Goal: Information Seeking & Learning: Check status

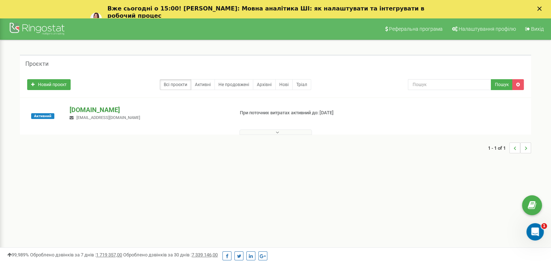
click at [91, 106] on p "air-conditioner.ua" at bounding box center [149, 109] width 158 height 9
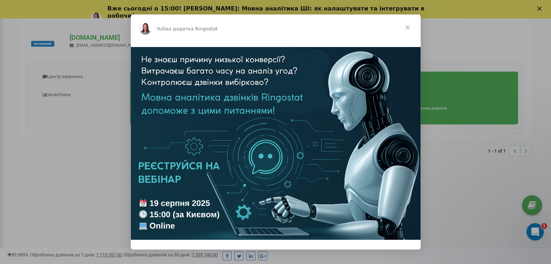
click at [406, 26] on span "Закрити" at bounding box center [408, 27] width 26 height 26
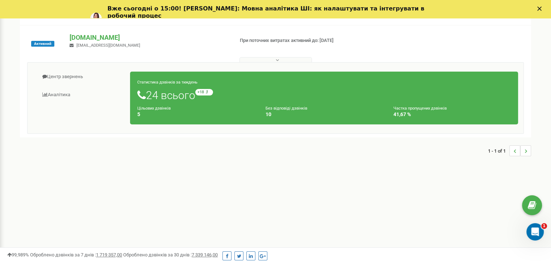
click at [289, 108] on small "Без відповіді дзвінків" at bounding box center [287, 108] width 42 height 5
click at [266, 114] on h4 "10" at bounding box center [324, 114] width 117 height 5
click at [164, 107] on small "Цільових дзвінків" at bounding box center [153, 108] width 33 height 5
click at [162, 109] on small "Цільових дзвінків" at bounding box center [153, 108] width 33 height 5
click at [170, 97] on h1 "24 всього +18 відносно минулого тижня" at bounding box center [324, 95] width 374 height 12
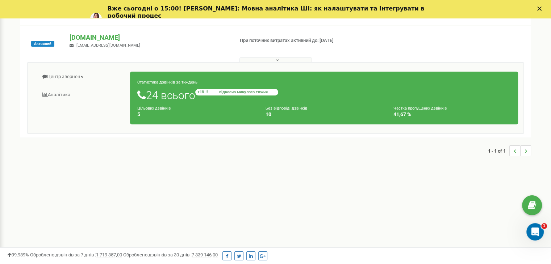
click at [238, 93] on span "відносно минулого тижня" at bounding box center [243, 92] width 65 height 4
click at [276, 59] on icon at bounding box center [277, 60] width 3 height 5
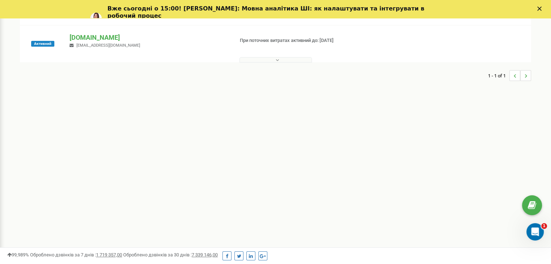
click at [278, 59] on icon at bounding box center [277, 60] width 3 height 5
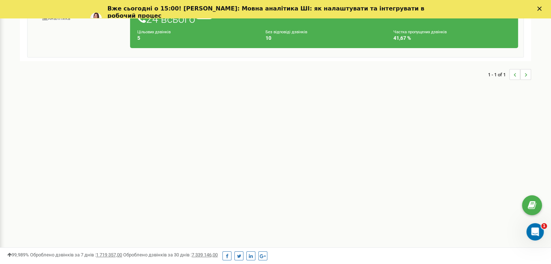
scroll to position [7, 0]
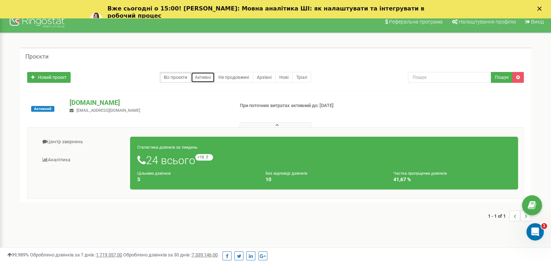
click at [203, 78] on link "Активні" at bounding box center [203, 77] width 24 height 11
click at [240, 78] on link "Не продовжені" at bounding box center [233, 77] width 39 height 11
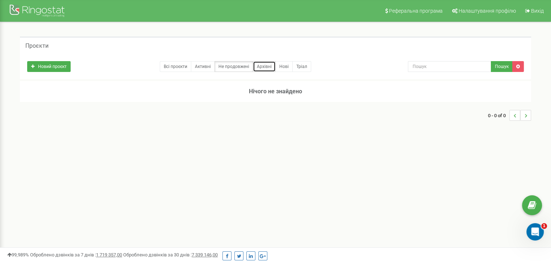
click at [271, 68] on link "Архівні" at bounding box center [264, 66] width 23 height 11
click at [282, 66] on link "Нові" at bounding box center [283, 66] width 17 height 11
click at [236, 67] on link "Не продовжені" at bounding box center [233, 66] width 39 height 11
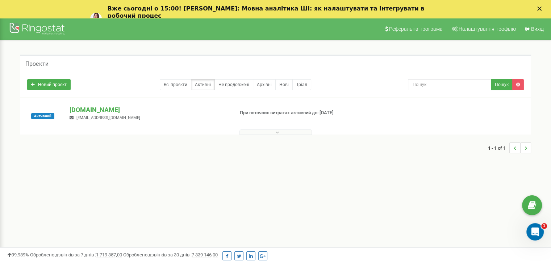
click at [542, 8] on polygon "Закрити" at bounding box center [539, 9] width 4 height 4
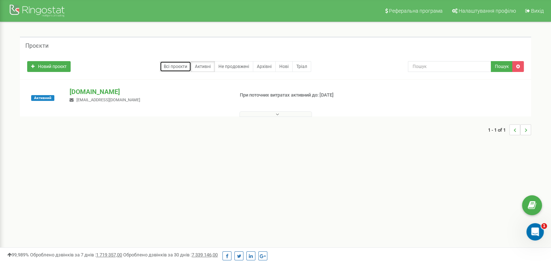
click at [176, 67] on link "Всі проєкти" at bounding box center [176, 66] width 32 height 11
click at [175, 63] on link "Всі проєкти" at bounding box center [176, 66] width 32 height 11
click at [209, 68] on link "Активні" at bounding box center [203, 66] width 24 height 11
click at [276, 116] on icon at bounding box center [277, 114] width 3 height 5
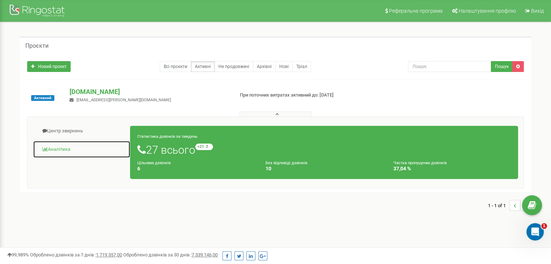
click at [49, 149] on link "Аналiтика" at bounding box center [81, 150] width 97 height 18
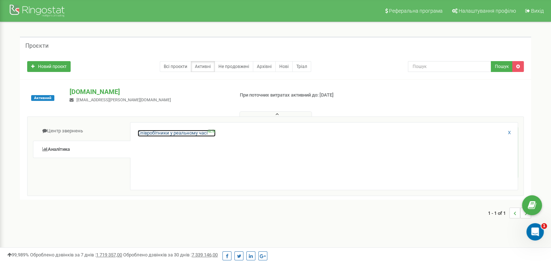
click at [181, 132] on link "Співробітники у реальному часі NEW" at bounding box center [177, 133] width 78 height 7
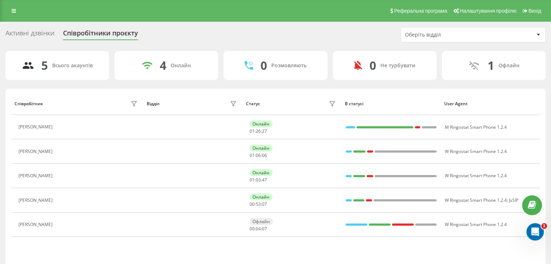
click at [24, 32] on div "Активні дзвінки" at bounding box center [29, 34] width 49 height 11
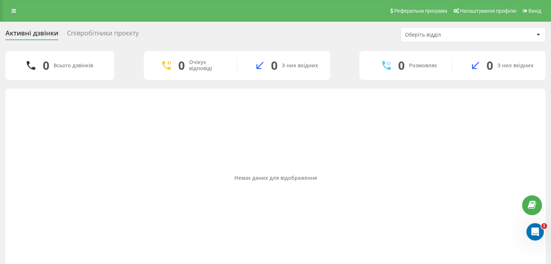
click at [120, 34] on div "Співробітники проєкту" at bounding box center [103, 34] width 72 height 11
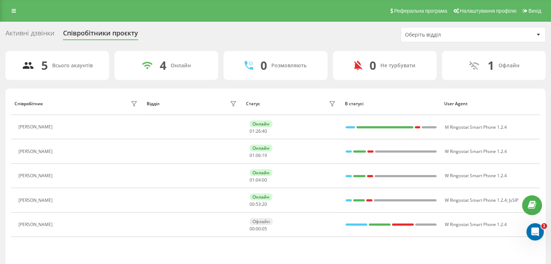
click at [27, 35] on div "Активні дзвінки" at bounding box center [29, 34] width 49 height 11
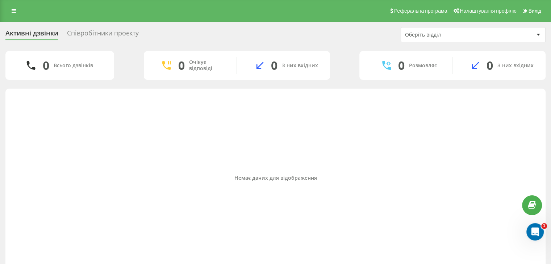
click at [118, 30] on div "Співробітники проєкту" at bounding box center [103, 34] width 72 height 11
click at [12, 11] on icon at bounding box center [14, 10] width 4 height 5
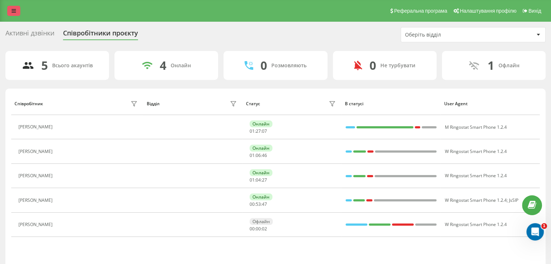
click at [11, 9] on link at bounding box center [13, 11] width 13 height 10
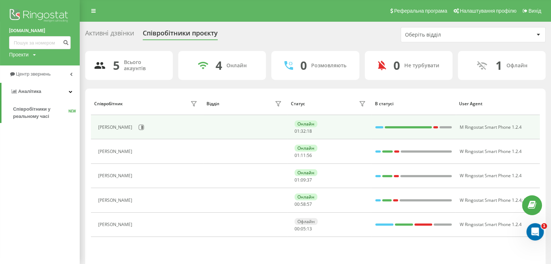
click at [118, 127] on div "[PERSON_NAME]" at bounding box center [116, 127] width 36 height 5
click at [136, 128] on button at bounding box center [141, 127] width 11 height 11
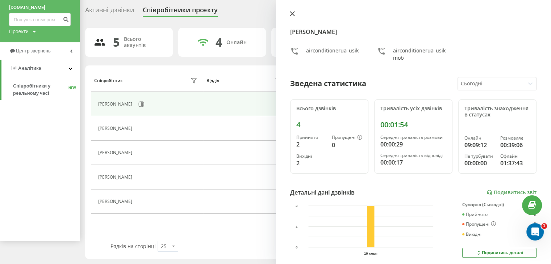
click at [293, 13] on icon at bounding box center [292, 14] width 4 height 4
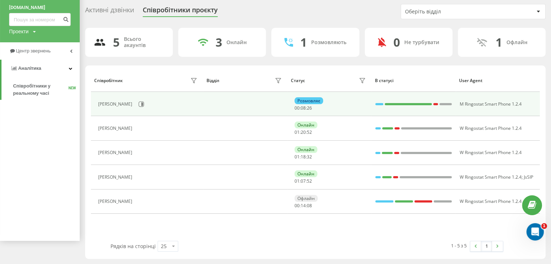
click at [298, 96] on td "Розмовляє 00 : 08 : 26" at bounding box center [329, 104] width 84 height 24
click at [241, 105] on td at bounding box center [245, 104] width 84 height 24
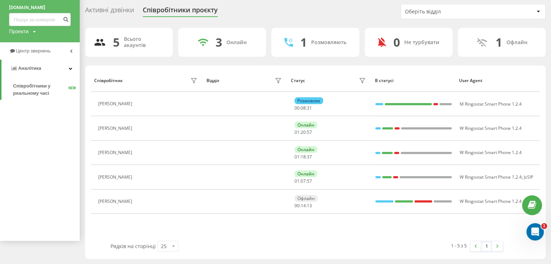
click at [320, 43] on div "Розмовляють" at bounding box center [328, 42] width 35 height 6
click at [246, 42] on div "Онлайн" at bounding box center [236, 42] width 20 height 6
click at [71, 51] on icon at bounding box center [71, 51] width 3 height 4
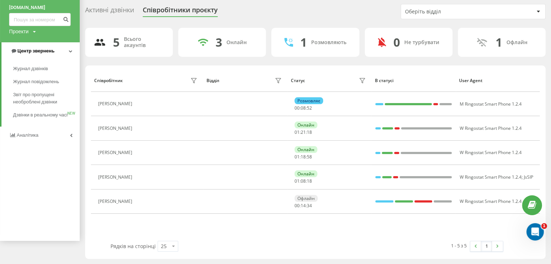
click at [71, 50] on icon at bounding box center [71, 51] width 4 height 4
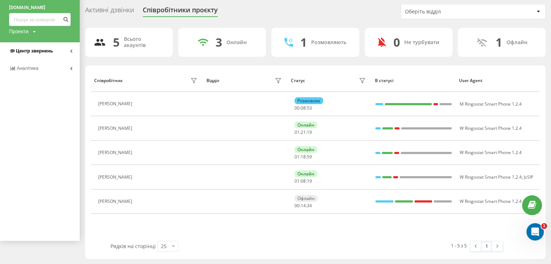
click at [71, 50] on icon at bounding box center [71, 51] width 3 height 4
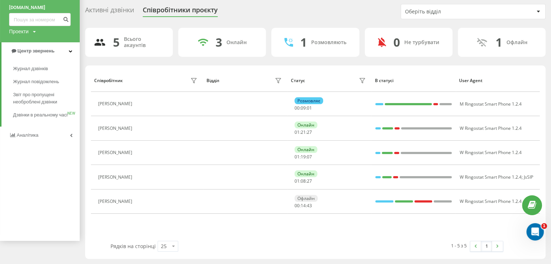
click at [21, 32] on div "Проекти" at bounding box center [19, 31] width 20 height 7
click at [108, 8] on div "Активні дзвінки" at bounding box center [109, 11] width 49 height 11
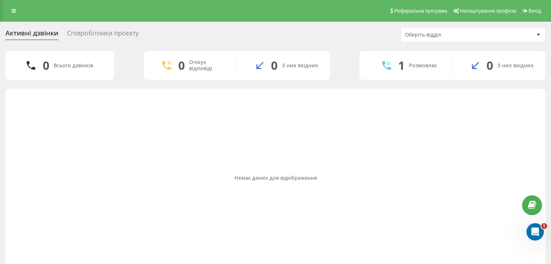
click at [391, 116] on div "Немає даних для відображення" at bounding box center [275, 178] width 529 height 172
click at [82, 32] on div "Співробітники проєкту" at bounding box center [103, 34] width 72 height 11
